Goal: Navigation & Orientation: Find specific page/section

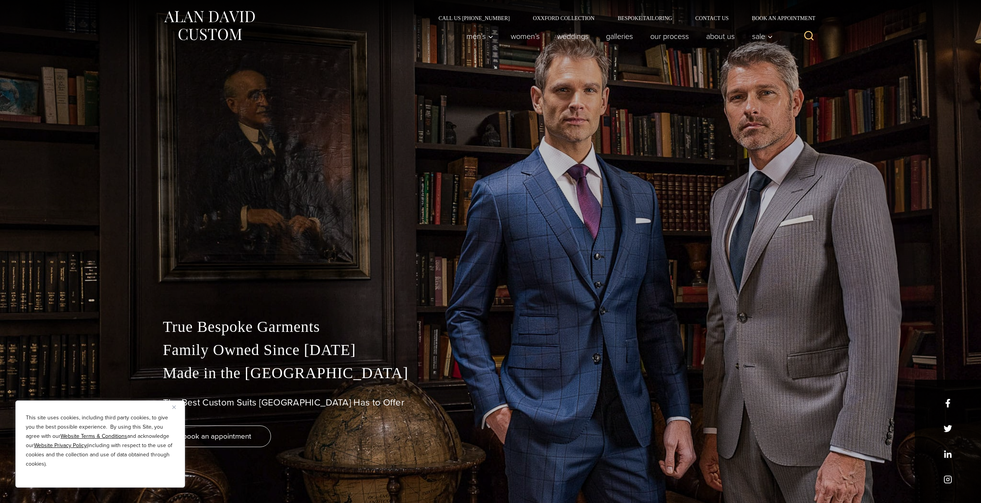
click at [175, 409] on button "Close" at bounding box center [176, 407] width 9 height 9
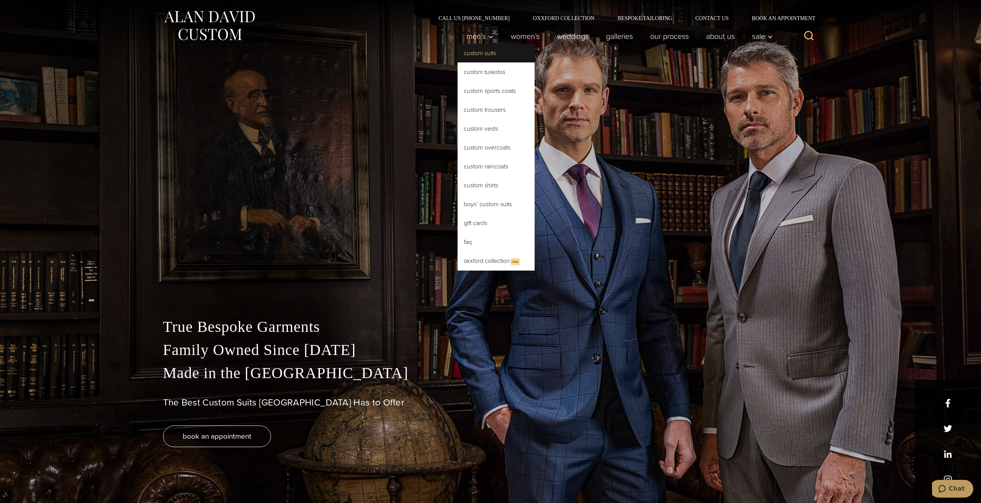
click at [484, 56] on link "Custom Suits" at bounding box center [496, 53] width 77 height 19
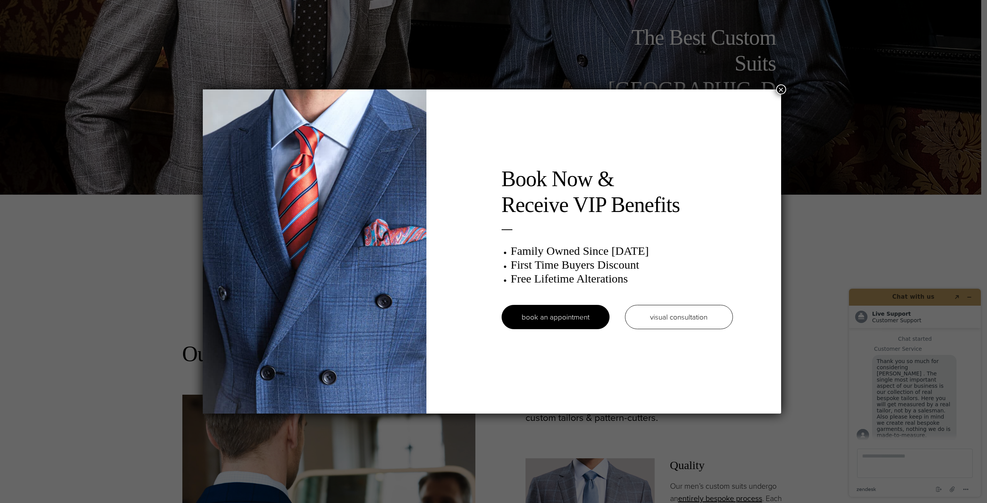
click at [780, 91] on button "×" at bounding box center [781, 89] width 10 height 10
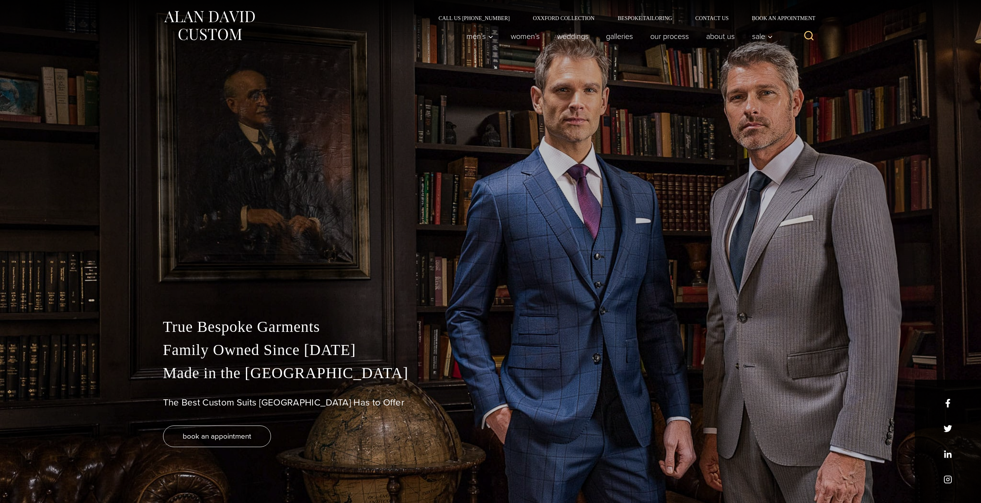
drag, startPoint x: 587, startPoint y: 463, endPoint x: 607, endPoint y: 462, distance: 20.1
